Goal: Task Accomplishment & Management: Manage account settings

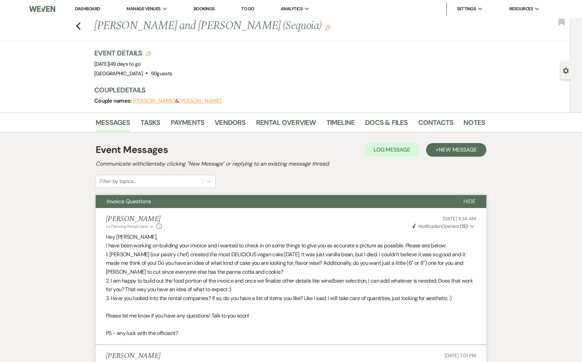
click at [87, 8] on link "Dashboard" at bounding box center [87, 9] width 25 height 6
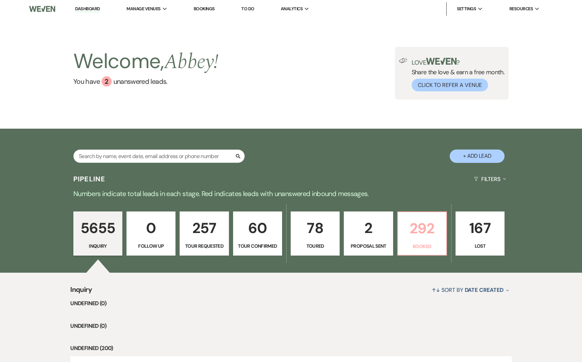
click at [419, 234] on p "292" at bounding box center [422, 228] width 40 height 23
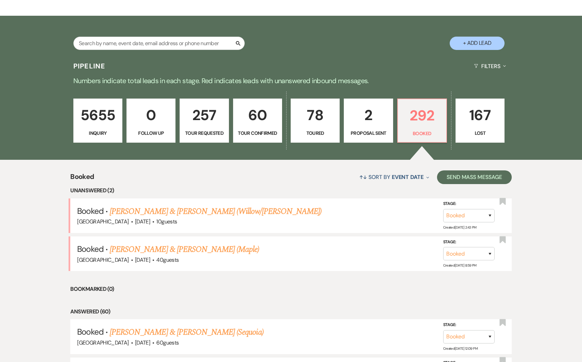
scroll to position [231, 0]
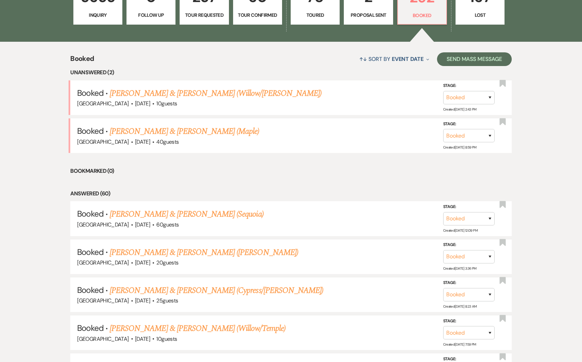
drag, startPoint x: 166, startPoint y: 214, endPoint x: 210, endPoint y: 220, distance: 44.2
click at [166, 214] on link "[PERSON_NAME] & [PERSON_NAME] (Sequoia)" at bounding box center [187, 214] width 154 height 12
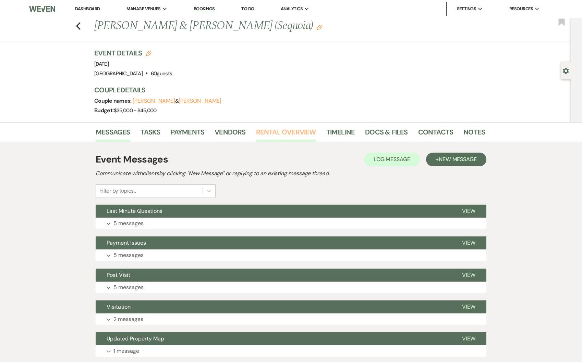
click at [275, 137] on link "Rental Overview" at bounding box center [286, 134] width 60 height 15
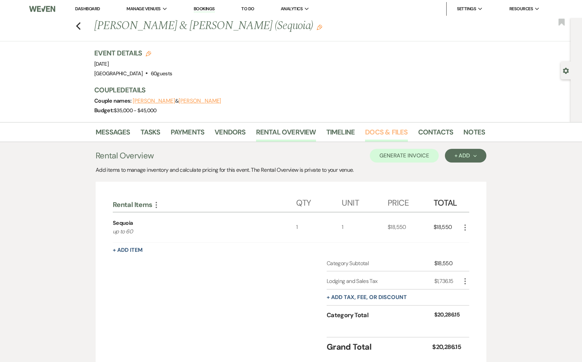
click at [373, 133] on link "Docs & Files" at bounding box center [386, 134] width 42 height 15
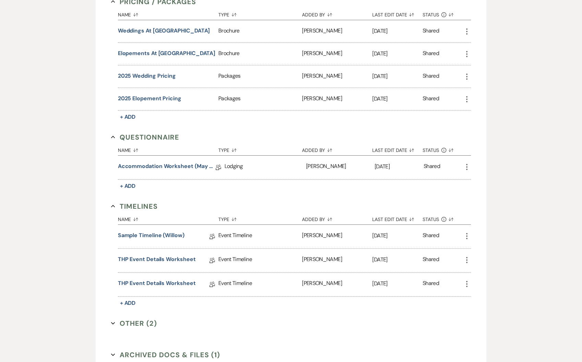
scroll to position [541, 0]
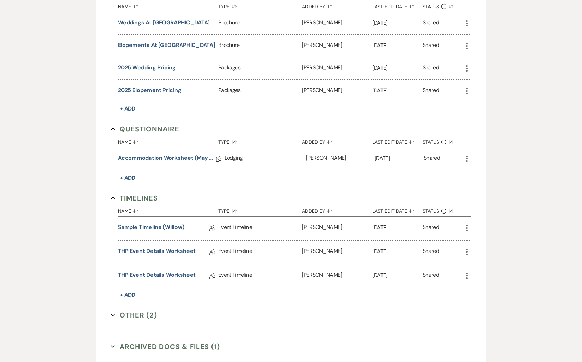
click at [150, 154] on link "Accommodation Worksheet (May - October)" at bounding box center [167, 159] width 98 height 11
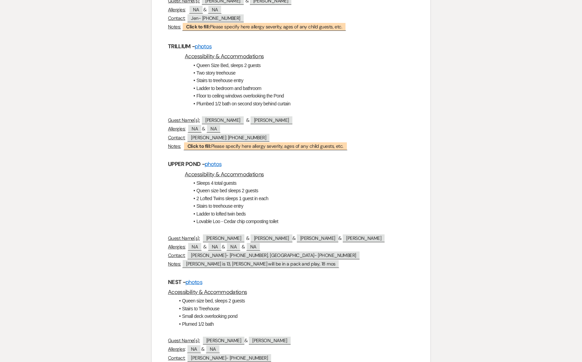
scroll to position [545, 0]
